Goal: Transaction & Acquisition: Purchase product/service

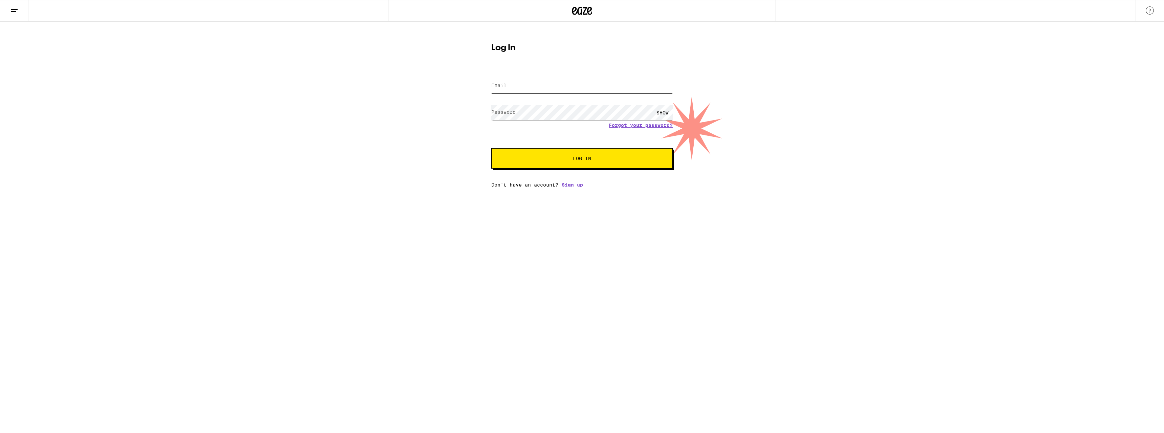
click at [543, 81] on input "Email" at bounding box center [581, 85] width 181 height 15
click at [531, 80] on input "sed" at bounding box center [581, 85] width 181 height 15
type input "[EMAIL_ADDRESS][DOMAIN_NAME]"
click at [491, 148] on button "Log In" at bounding box center [581, 158] width 181 height 20
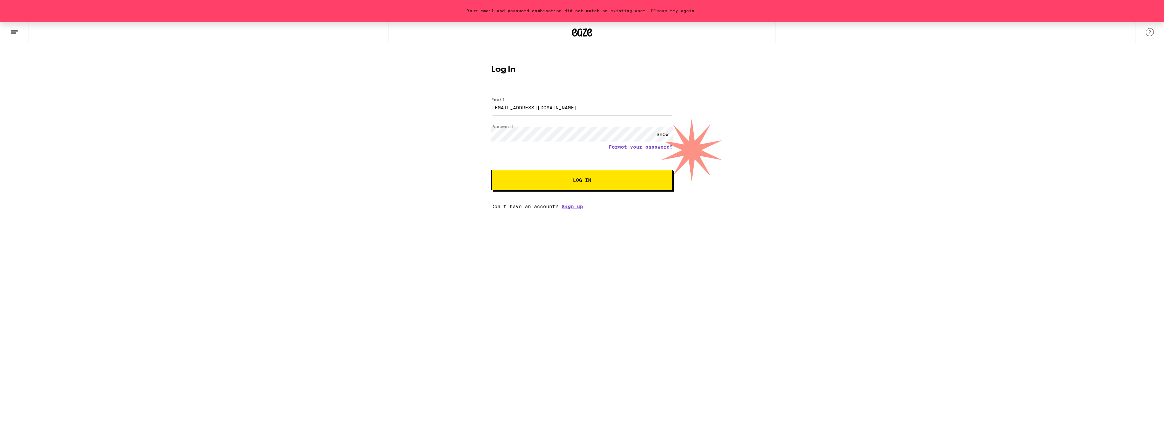
click at [670, 135] on div "SHOW" at bounding box center [663, 134] width 20 height 15
click at [585, 186] on button "Log In" at bounding box center [581, 180] width 181 height 20
click at [580, 182] on span "Log In" at bounding box center [582, 180] width 18 height 5
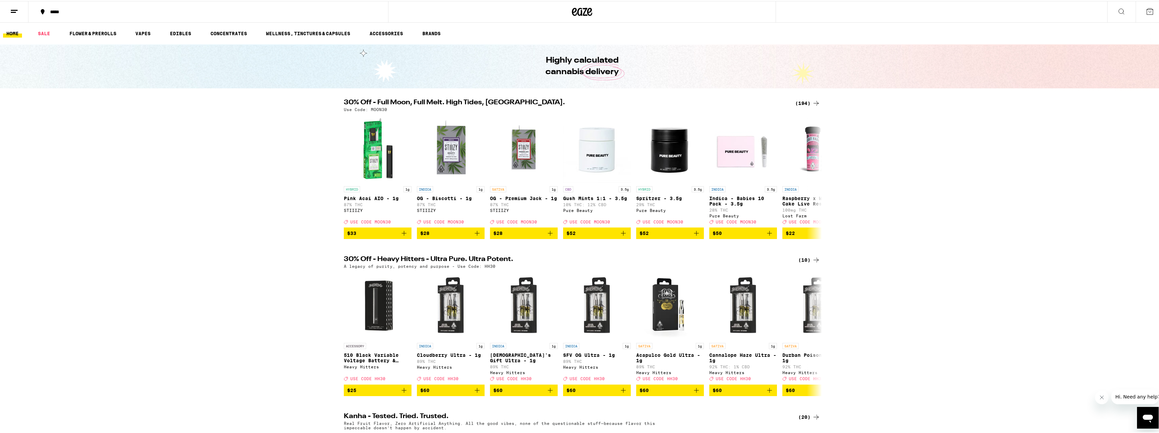
click at [806, 101] on div "(194)" at bounding box center [807, 102] width 25 height 8
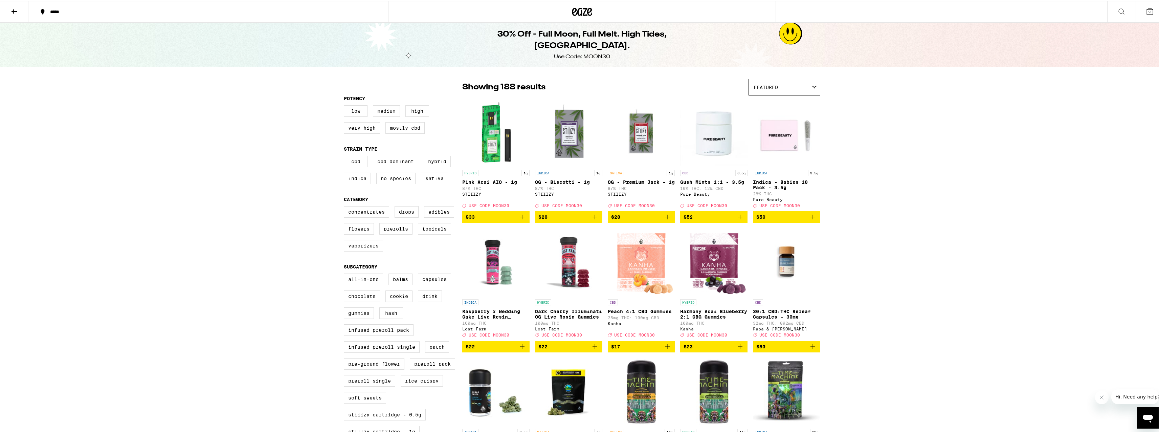
click at [363, 250] on label "Vaporizers" at bounding box center [363, 245] width 39 height 12
click at [346, 206] on input "Vaporizers" at bounding box center [345, 206] width 0 height 0
checkbox input "true"
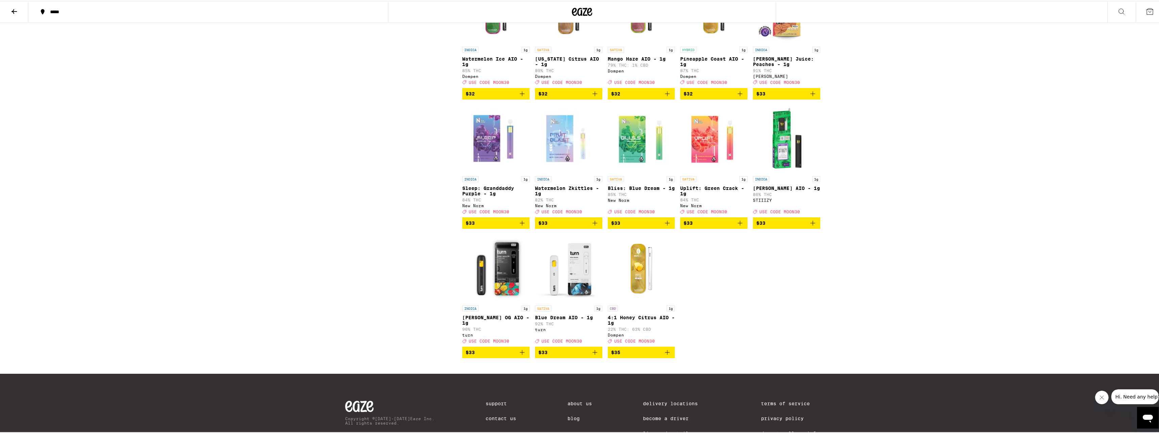
scroll to position [985, 0]
